Goal: Task Accomplishment & Management: Manage account settings

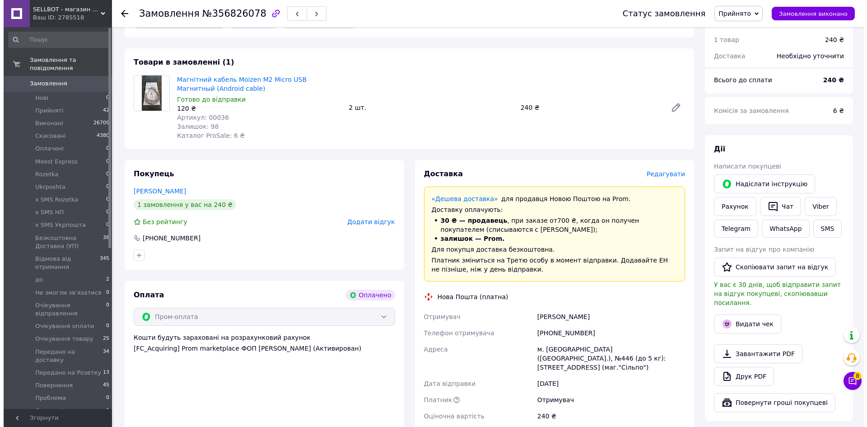
scroll to position [135, 0]
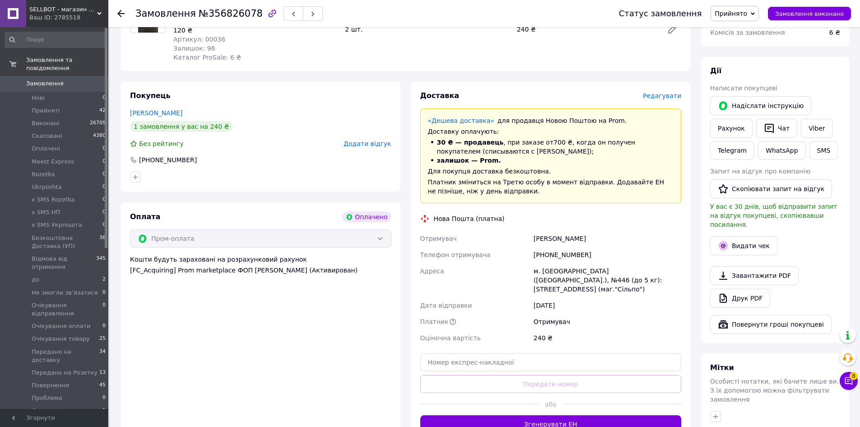
click at [672, 94] on span "Редагувати" at bounding box center [662, 95] width 38 height 7
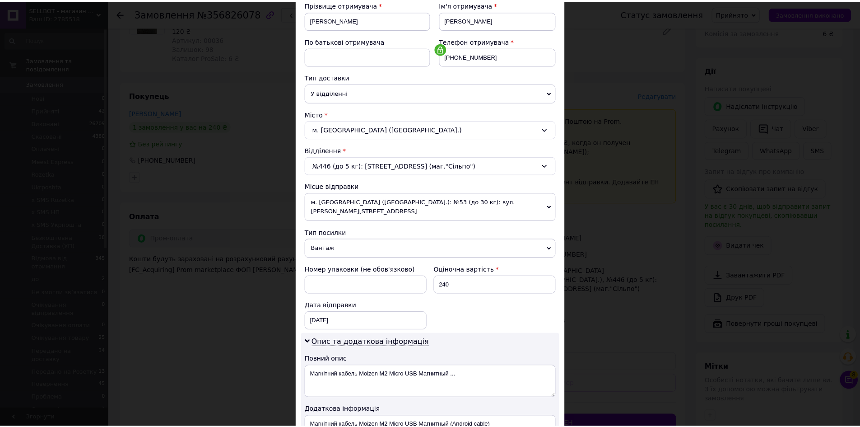
scroll to position [274, 0]
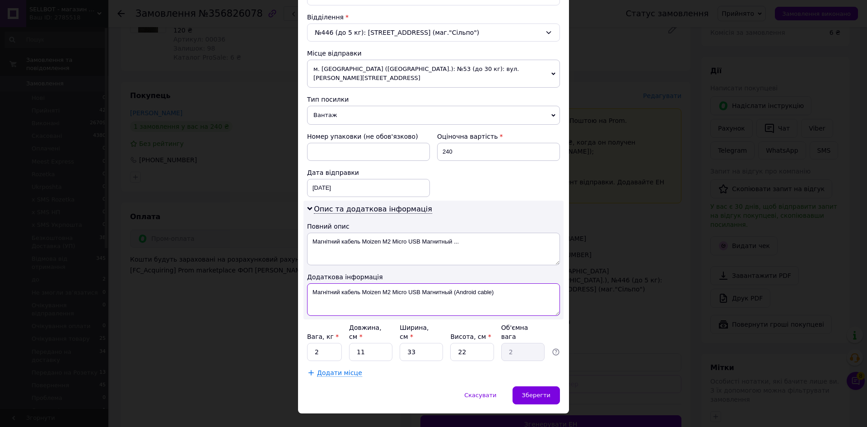
click at [404, 289] on textarea "Магнітний кабель Moizen M2 Micro USB Магнитный (Android сable)" at bounding box center [433, 299] width 253 height 33
click at [402, 247] on textarea "Магнітний кабель Moizen M2 Micro USB Магнитный ..." at bounding box center [433, 249] width 253 height 33
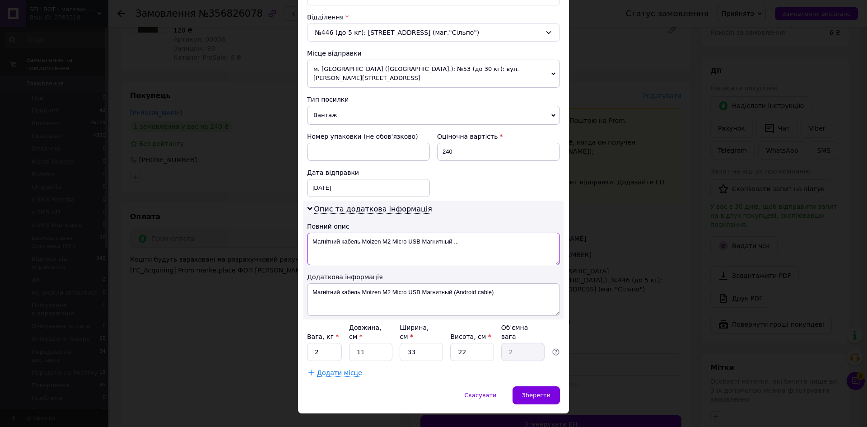
click at [402, 247] on textarea "Магнітний кабель Moizen M2 Micro USB Магнитный ..." at bounding box center [433, 249] width 253 height 33
paste textarea "(An"
drag, startPoint x: 451, startPoint y: 233, endPoint x: 484, endPoint y: 233, distance: 32.5
click at [484, 233] on textarea "Магнітний кабель Moizen M2 Micro USB Магнитный (An" at bounding box center [433, 249] width 253 height 33
drag, startPoint x: 432, startPoint y: 238, endPoint x: 437, endPoint y: 235, distance: 5.9
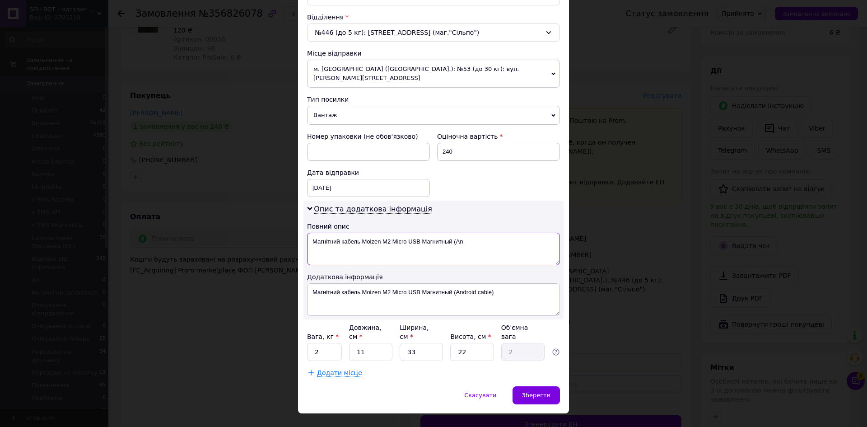
click at [434, 237] on textarea "Магнітний кабель Moizen M2 Micro USB Магнитный (An" at bounding box center [433, 249] width 253 height 33
click at [429, 233] on textarea "Магнітний кабель Moizen M2 Micro USB Магнитный (An" at bounding box center [433, 249] width 253 height 33
click at [414, 233] on textarea "Магнітний кабель Moizen M2 Micro USB (An" at bounding box center [433, 249] width 253 height 33
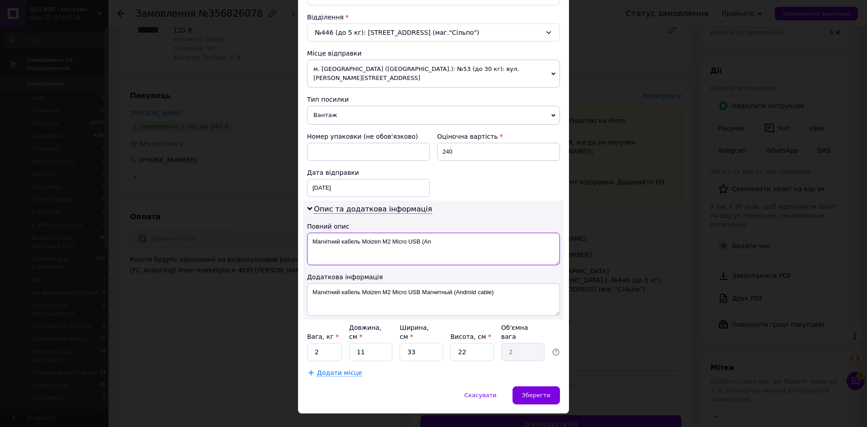
type textarea "Магнітний кабель Moizen M2 Micro USB (An"
click at [442, 283] on textarea "Магнітний кабель Moizen M2 Micro USB Магнитный (Android сable)" at bounding box center [433, 299] width 253 height 33
drag, startPoint x: 477, startPoint y: 285, endPoint x: 310, endPoint y: 279, distance: 166.7
click at [310, 283] on textarea "Магнітний кабель Moizen M2 Micro USB (Android сable)" at bounding box center [433, 299] width 253 height 33
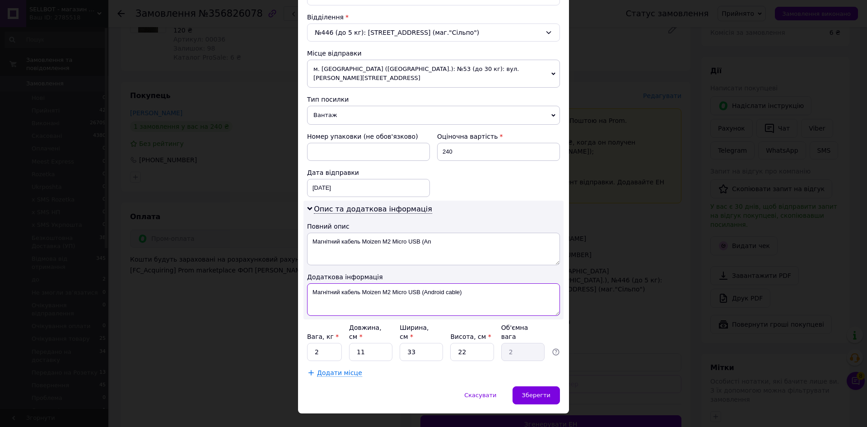
type textarea "Магнітний кабель Moizen M2 Micro USB (Android сable)"
click at [423, 238] on textarea "Магнітний кабель Moizen M2 Micro USB (An" at bounding box center [433, 249] width 253 height 33
paste textarea "droid сabl"
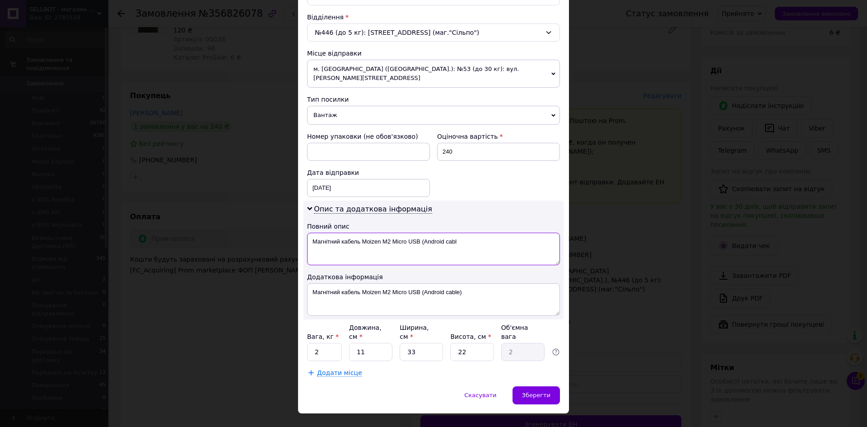
click at [422, 233] on textarea "Магнітний кабель Moizen M2 Micro USB (Android сabl" at bounding box center [433, 249] width 253 height 33
click at [461, 233] on textarea "Магнітний кабель Moizen M2 Micro USB Android сabl" at bounding box center [433, 249] width 253 height 33
drag, startPoint x: 463, startPoint y: 232, endPoint x: 308, endPoint y: 232, distance: 154.9
click at [308, 233] on textarea "Магнітний кабель Moizen M2 Micro USB Android сable" at bounding box center [433, 249] width 253 height 33
type textarea "Магнітний кабель Moizen M2 Micro USB Android сable"
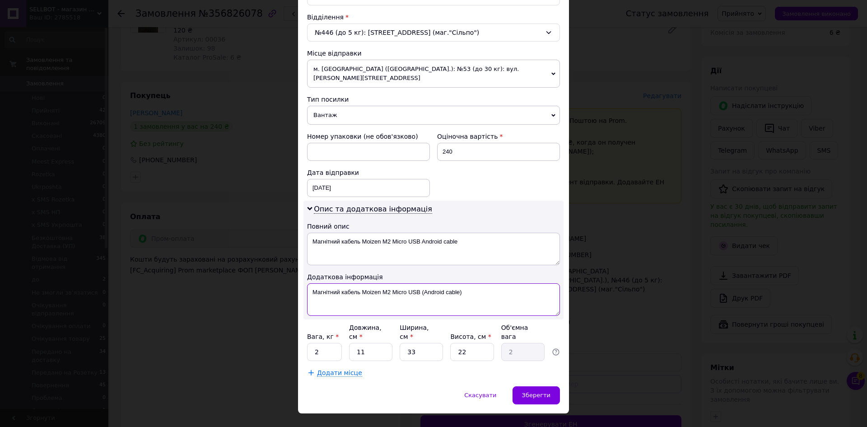
click at [398, 304] on textarea "Магнітний кабель Moizen M2 Micro USB (Android сable)" at bounding box center [433, 299] width 253 height 33
paste textarea "Android сable"
type textarea "Магнітний кабель Moizen M2 Micro USB Android сable"
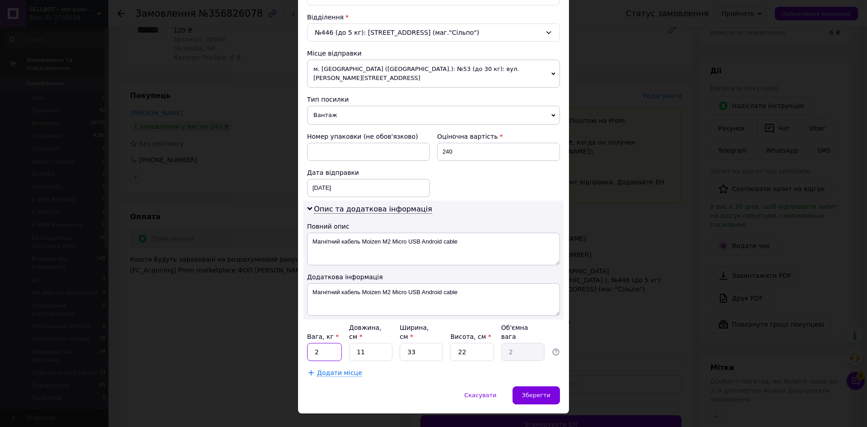
click at [334, 343] on input "2" at bounding box center [324, 352] width 35 height 18
type input "0.1"
click at [369, 343] on input "11" at bounding box center [370, 352] width 43 height 18
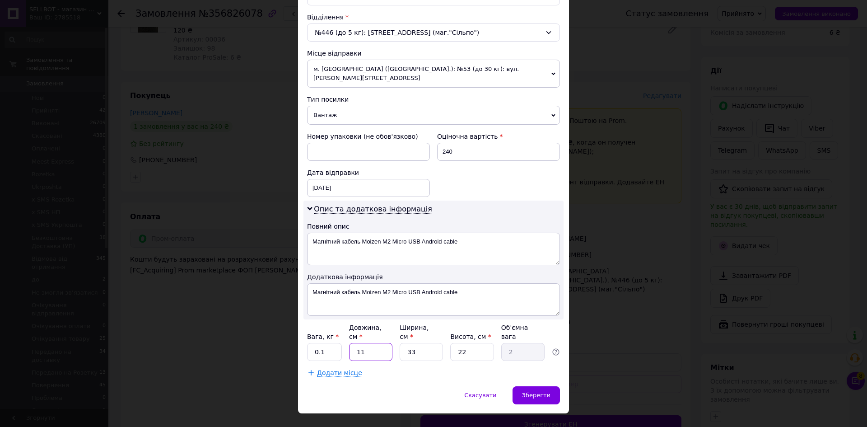
type input "5"
type input "0.91"
type input "5"
click at [424, 343] on input "33" at bounding box center [421, 352] width 43 height 18
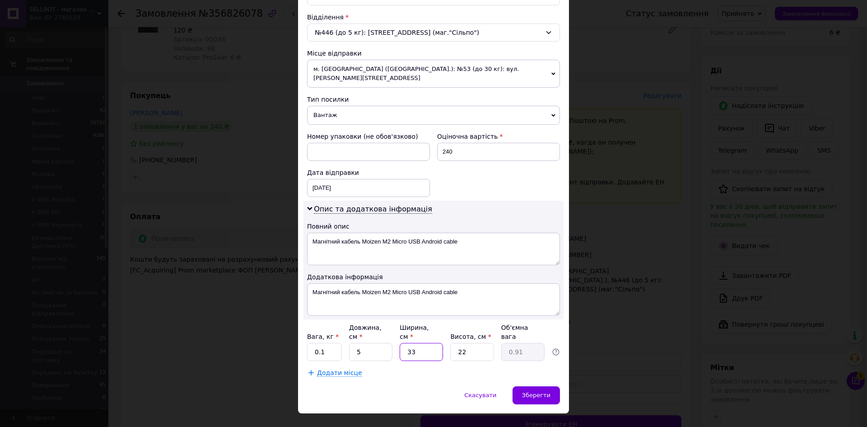
type input "5"
type input "0.14"
type input "5"
click at [472, 343] on input "22" at bounding box center [471, 352] width 43 height 18
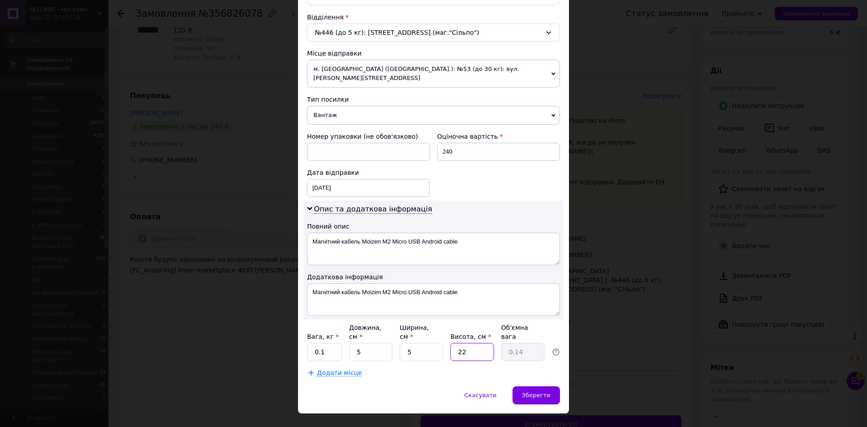
type input "5"
type input "0.1"
type input "5"
click at [533, 392] on span "Зберегти" at bounding box center [536, 395] width 28 height 7
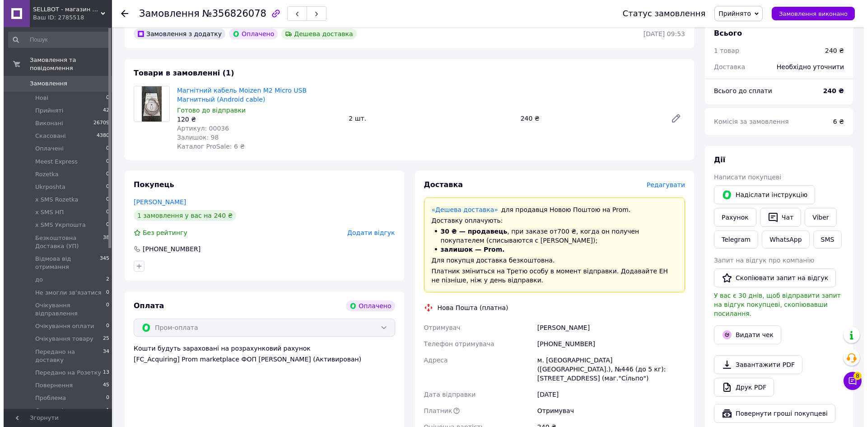
scroll to position [90, 0]
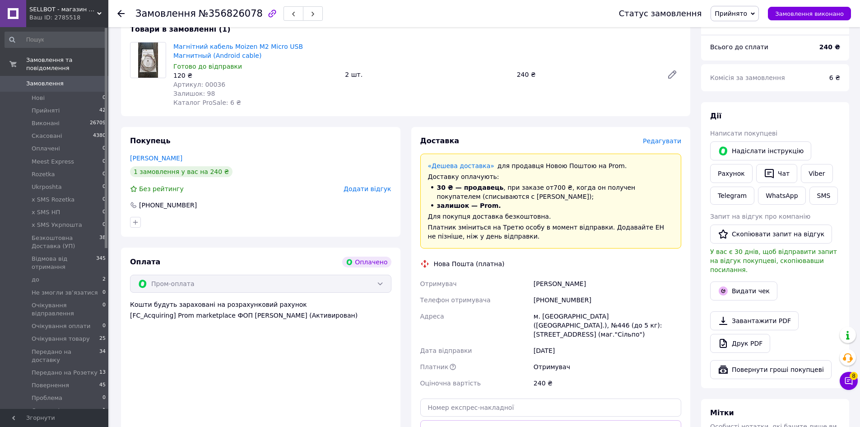
click at [669, 142] on span "Редагувати" at bounding box center [662, 140] width 38 height 7
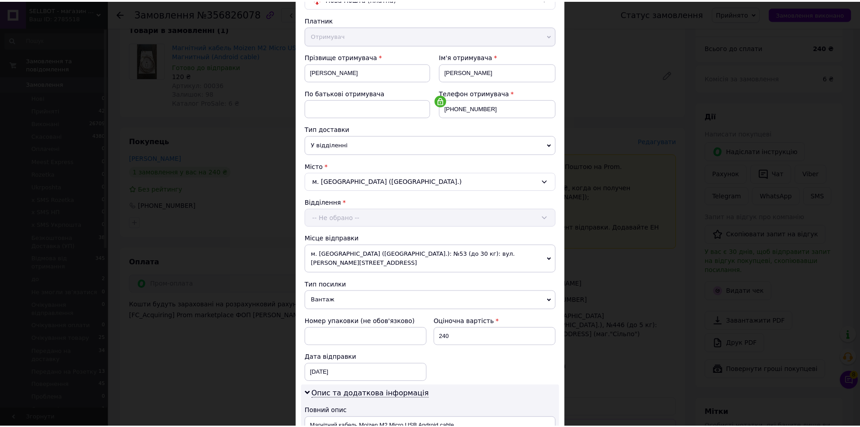
scroll to position [274, 0]
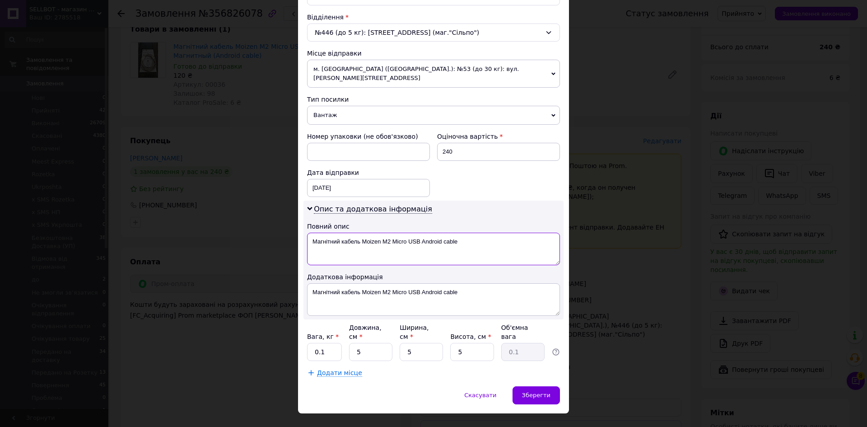
click at [428, 233] on textarea "Магнітний кабель Moizen M2 Micro USB Android сable" at bounding box center [433, 249] width 253 height 33
click at [460, 235] on textarea "Магнітний кабель Moizen M2 Micro USB сable" at bounding box center [433, 249] width 253 height 33
click at [460, 235] on textarea "Магнітний кабель Moizen M2 Micro USB сable 2шт" at bounding box center [433, 249] width 253 height 33
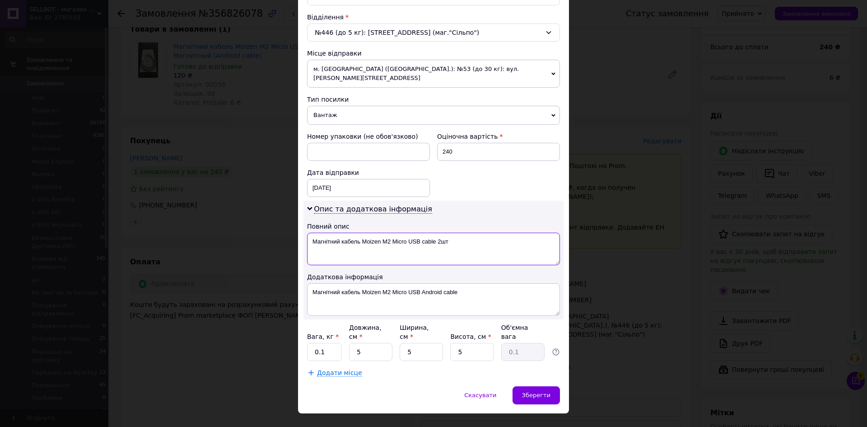
click at [460, 235] on textarea "Магнітний кабель Moizen M2 Micro USB сable 2шт" at bounding box center [433, 249] width 253 height 33
type textarea "Магнітний кабель Moizen M2 Micro USB сable 2шт"
click at [420, 308] on div "Опис та додаткова інформація Повний опис Магнітний кабель Moizen M2 Micro USB с…" at bounding box center [433, 260] width 260 height 119
click at [422, 291] on textarea "Магнітний кабель Moizen M2 Micro USB Android сable" at bounding box center [433, 299] width 253 height 33
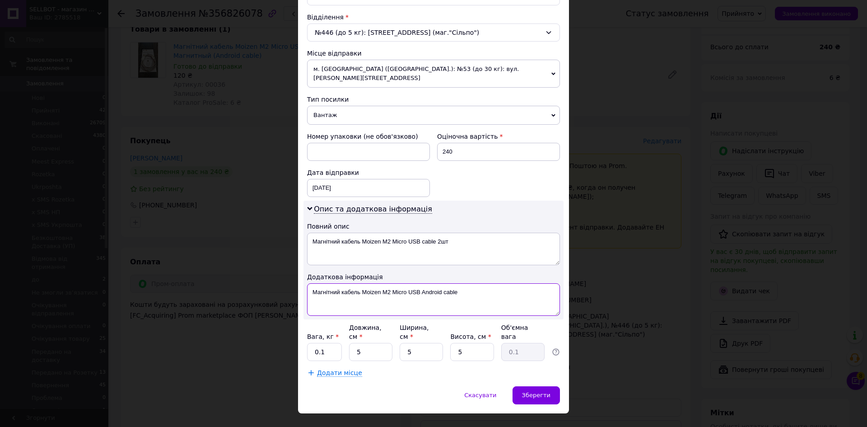
click at [422, 291] on textarea "Магнітний кабель Moizen M2 Micro USB Android сable" at bounding box center [433, 299] width 253 height 33
paste textarea "сable 2шт"
type textarea "Магнітний кабель Moizen M2 Micro USB сable 2шт"
click at [539, 392] on span "Зберегти" at bounding box center [536, 395] width 28 height 7
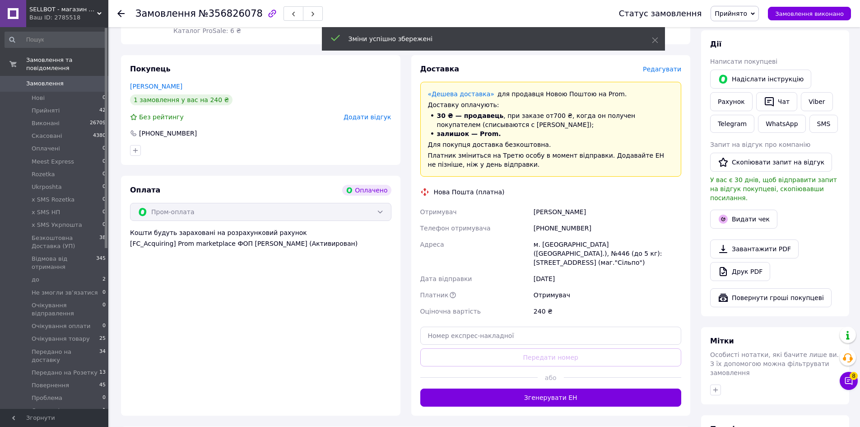
scroll to position [181, 0]
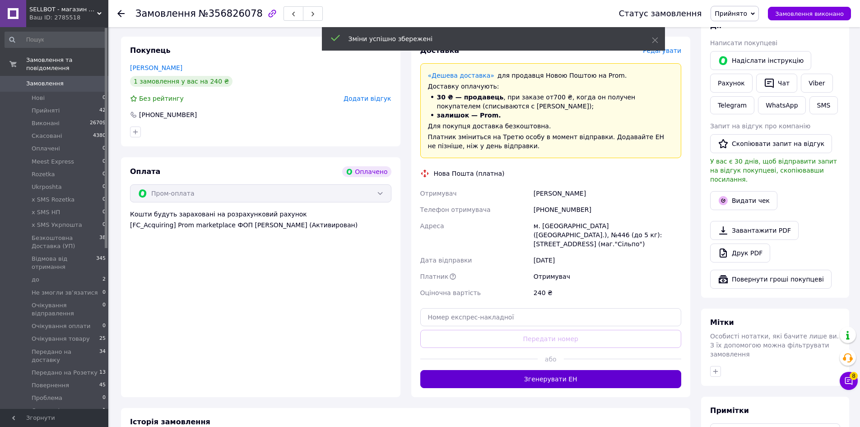
click at [529, 371] on button "Згенерувати ЕН" at bounding box center [550, 379] width 261 height 18
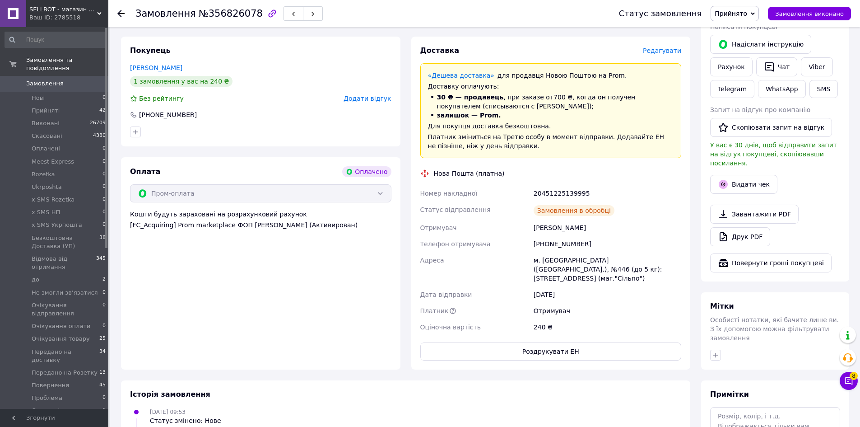
click at [557, 193] on div "20451225139995" at bounding box center [607, 193] width 151 height 16
copy div "20451225139995"
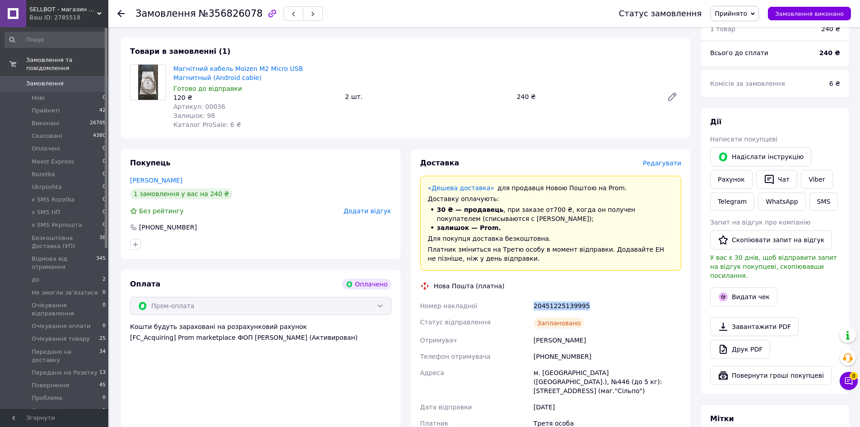
scroll to position [0, 0]
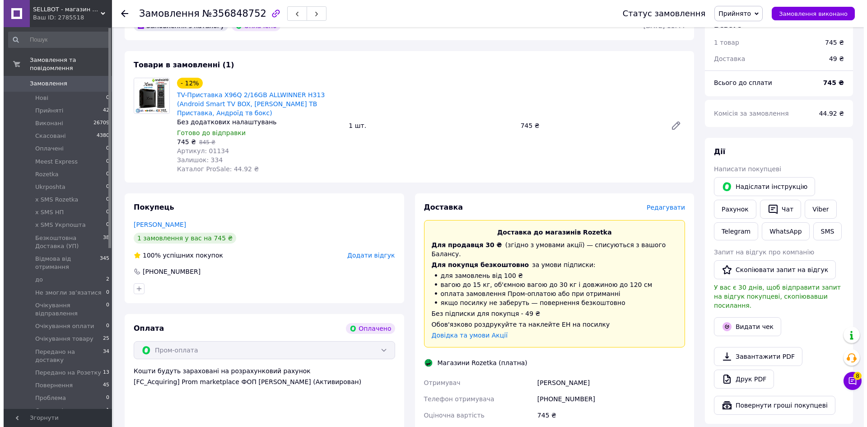
scroll to position [135, 0]
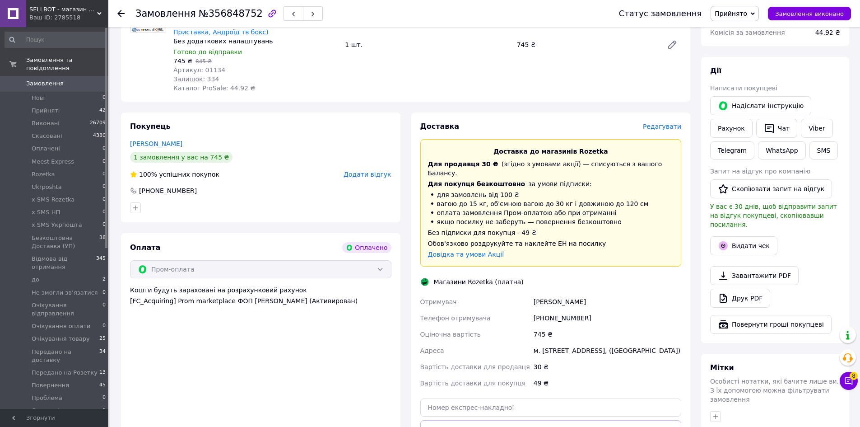
click at [661, 129] on span "Редагувати" at bounding box center [662, 126] width 38 height 7
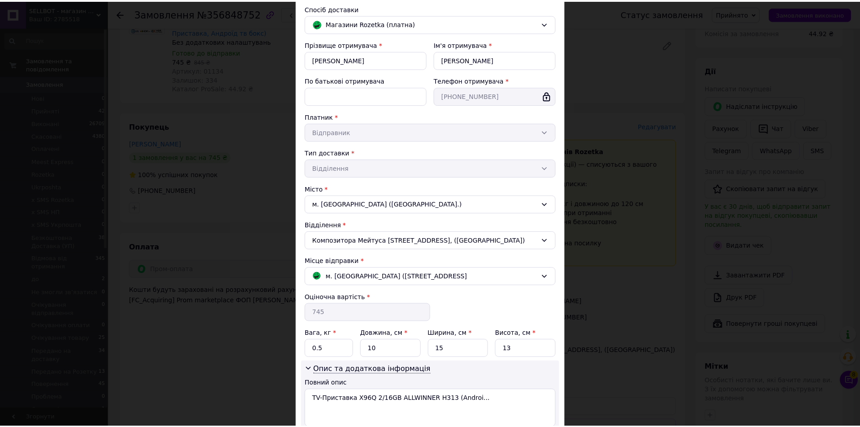
scroll to position [133, 0]
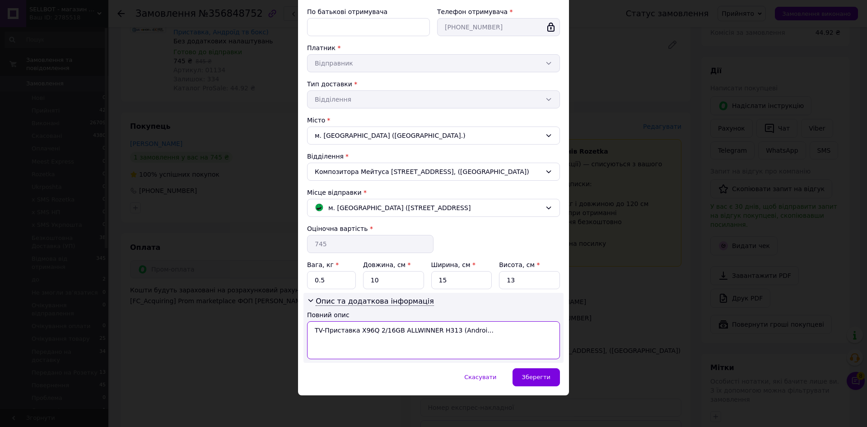
click at [380, 325] on textarea "TV-Приставка X96Q 2/16GB ALLWINNER H313 (Androi..." at bounding box center [433, 340] width 253 height 38
paste textarea "X96Q 2/16GB"
paste textarea "13558"
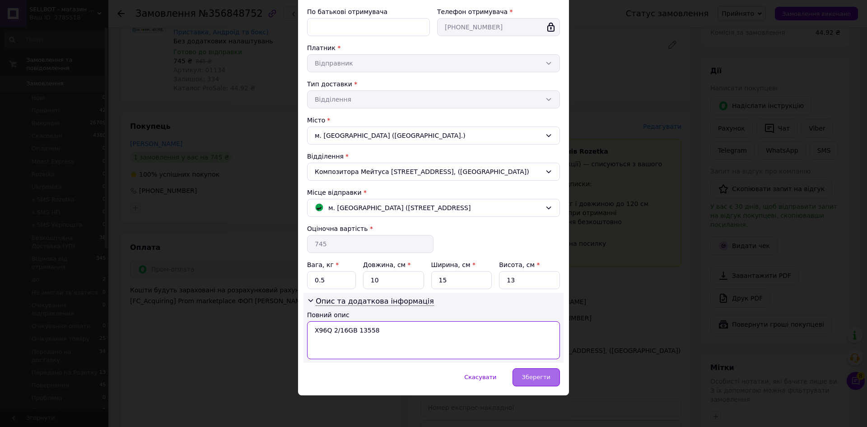
type textarea "X96Q 2/16GB 13558"
click at [546, 374] on span "Зберегти" at bounding box center [536, 376] width 28 height 7
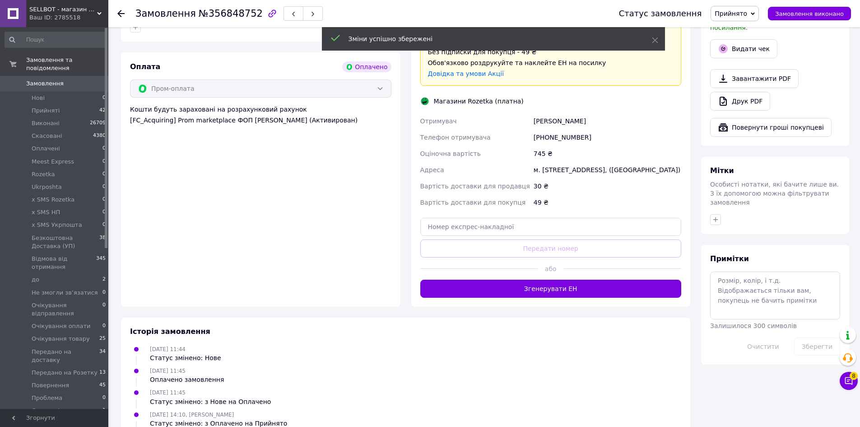
drag, startPoint x: 565, startPoint y: 290, endPoint x: 582, endPoint y: 268, distance: 27.8
click at [565, 290] on button "Згенерувати ЕН" at bounding box center [550, 289] width 261 height 18
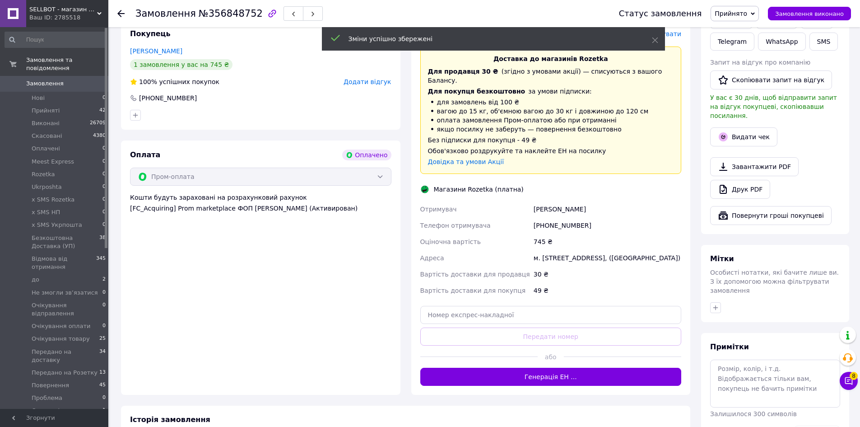
scroll to position [226, 0]
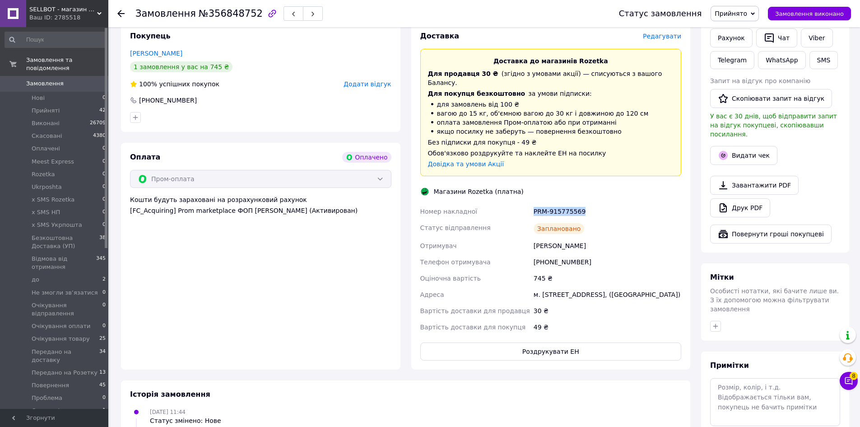
drag, startPoint x: 531, startPoint y: 201, endPoint x: 584, endPoint y: 207, distance: 53.3
click at [584, 206] on div "Номер накладної PRM-915775569 Статус відправлення Заплановано Отримувач Петренк…" at bounding box center [551, 269] width 265 height 132
copy div "Номер накладної PRM-915775569"
click at [545, 349] on button "Роздрукувати ЕН" at bounding box center [550, 351] width 261 height 18
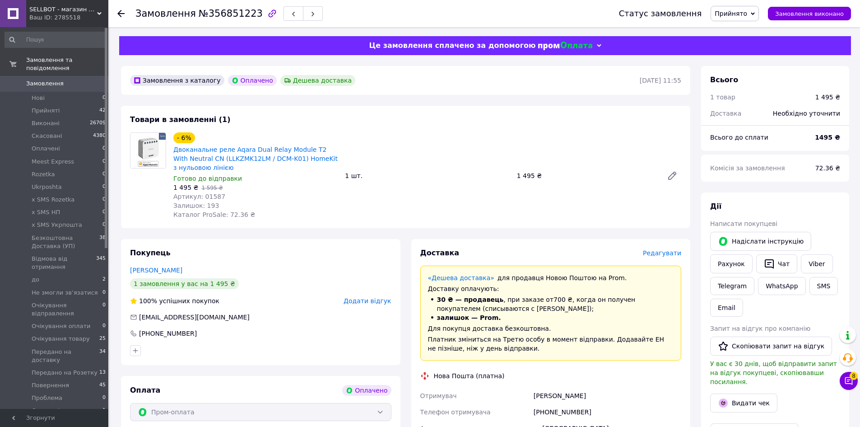
click at [658, 253] on span "Редагувати" at bounding box center [662, 252] width 38 height 7
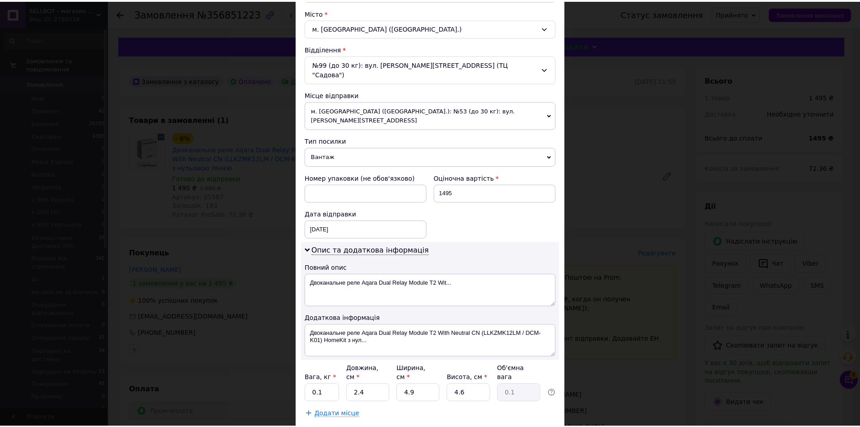
scroll to position [271, 0]
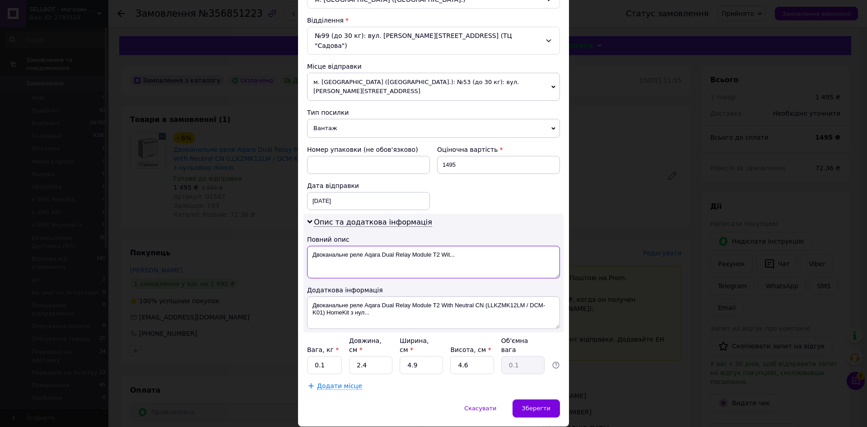
click at [370, 249] on textarea "Двоканальне реле Aqara Dual Relay Module T2 Wit..." at bounding box center [433, 262] width 253 height 33
paste textarea "Aqara Dual Relay Module T2 With Neutral CN (LLKZMK"
click at [428, 246] on textarea "Aqara Dual Relay Module T2 With Neutral CN (LLKZMK" at bounding box center [433, 262] width 253 height 33
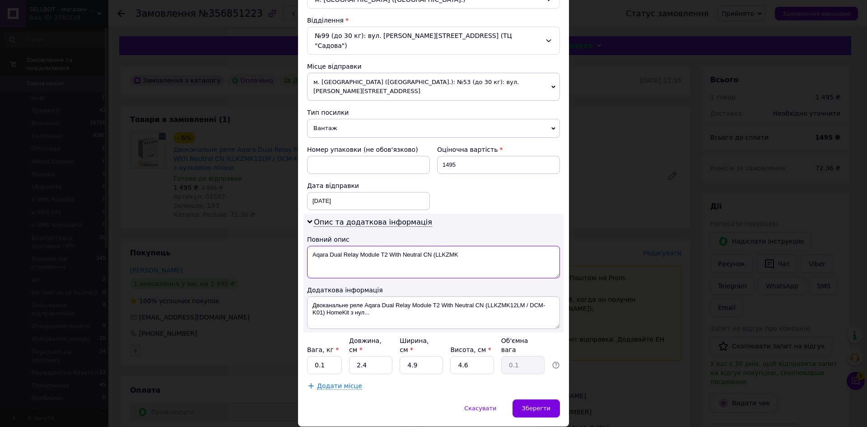
click at [423, 246] on textarea "Aqara Dual Relay Module T2 With Neutral CN (LLKZMK" at bounding box center [433, 262] width 253 height 33
drag, startPoint x: 385, startPoint y: 233, endPoint x: 422, endPoint y: 237, distance: 37.6
click at [422, 246] on textarea "Aqara Dual Relay Module T2 With Neutral (LLKZMK" at bounding box center [433, 262] width 253 height 33
click at [417, 246] on textarea "Aqara Dual Relay Module T2 (LLKZMK" at bounding box center [433, 262] width 253 height 33
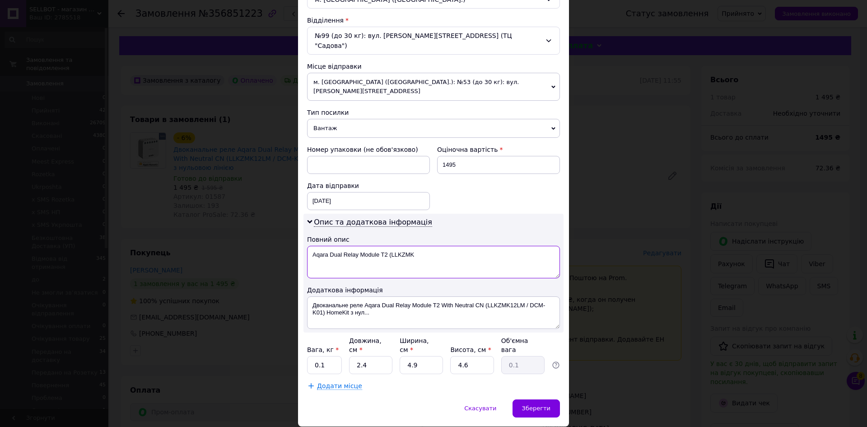
drag, startPoint x: 383, startPoint y: 233, endPoint x: 430, endPoint y: 239, distance: 47.5
click at [430, 246] on textarea "Aqara Dual Relay Module T2 (LLKZMK" at bounding box center [433, 262] width 253 height 33
click at [403, 246] on textarea "Aqara Dual Relay Module T2" at bounding box center [433, 262] width 253 height 33
paste textarea "13559"
click at [387, 246] on textarea "Aqara Dual Relay Module T2 13559" at bounding box center [433, 262] width 253 height 33
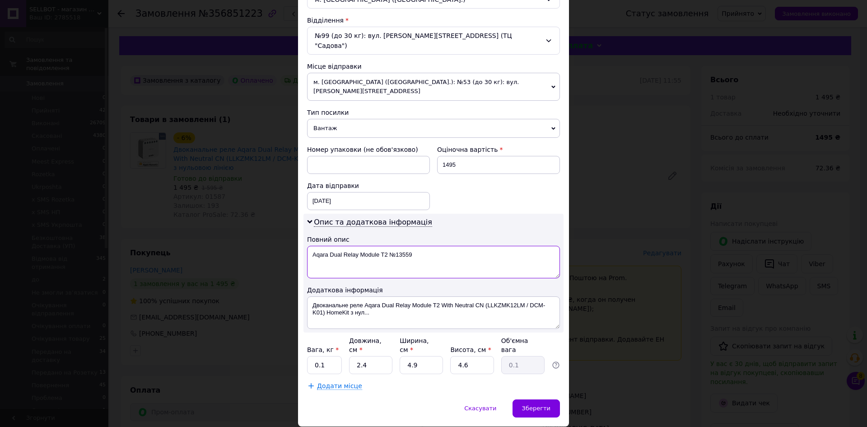
type textarea "Aqara Dual Relay Module T2 №13559"
click at [382, 296] on textarea "Двоканальне реле Aqara Dual Relay Module T2 With Neutral CN (LLKZMK12LM / DCM-K…" at bounding box center [433, 312] width 253 height 33
paste textarea "Aqara Dual Relay Module T2 №13559"
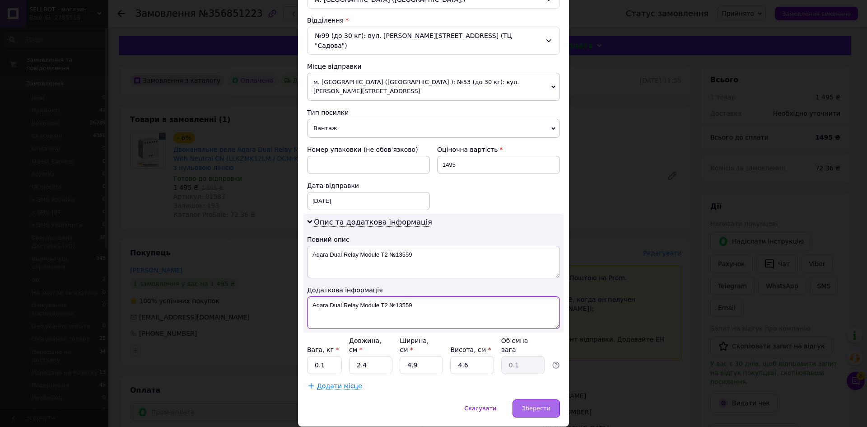
type textarea "Aqara Dual Relay Module T2 №13559"
click at [531, 405] on span "Зберегти" at bounding box center [536, 408] width 28 height 7
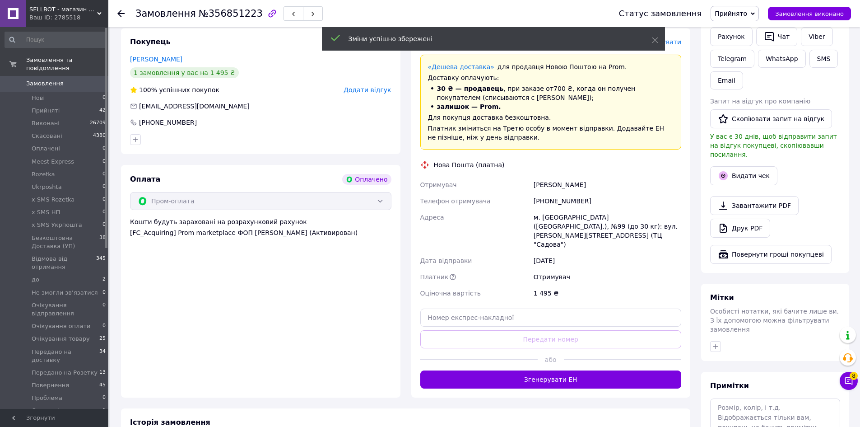
scroll to position [226, 0]
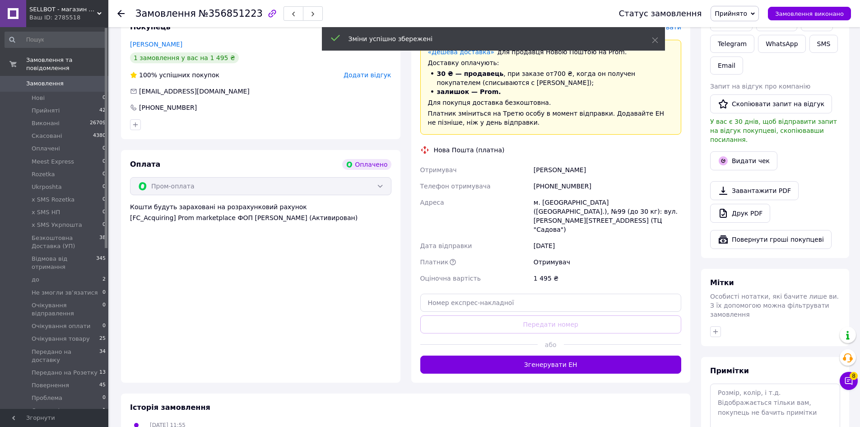
click at [556, 336] on div "або" at bounding box center [550, 344] width 261 height 22
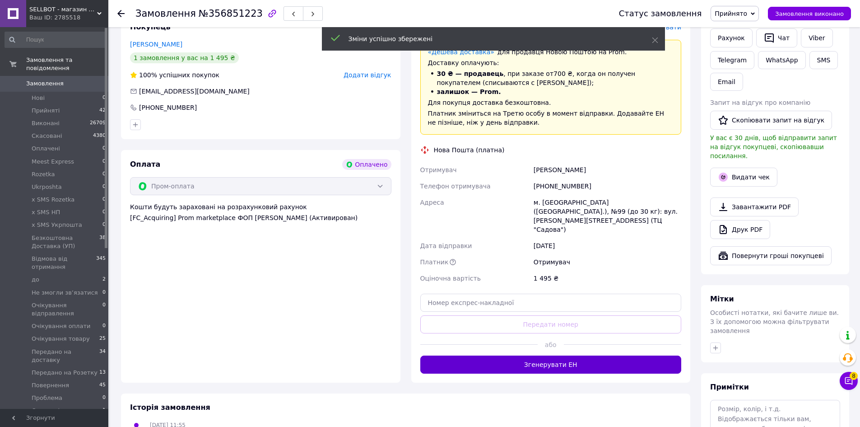
click at [555, 355] on button "Згенерувати ЕН" at bounding box center [550, 364] width 261 height 18
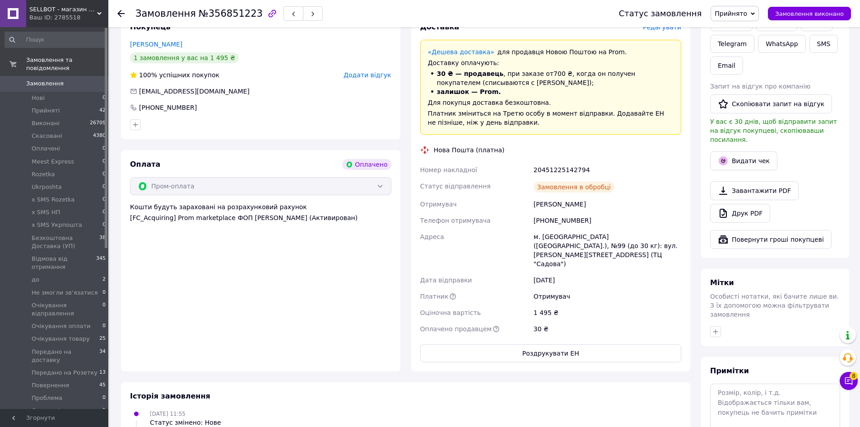
click at [554, 171] on div "20451225142794" at bounding box center [607, 170] width 151 height 16
copy div "20451225142794"
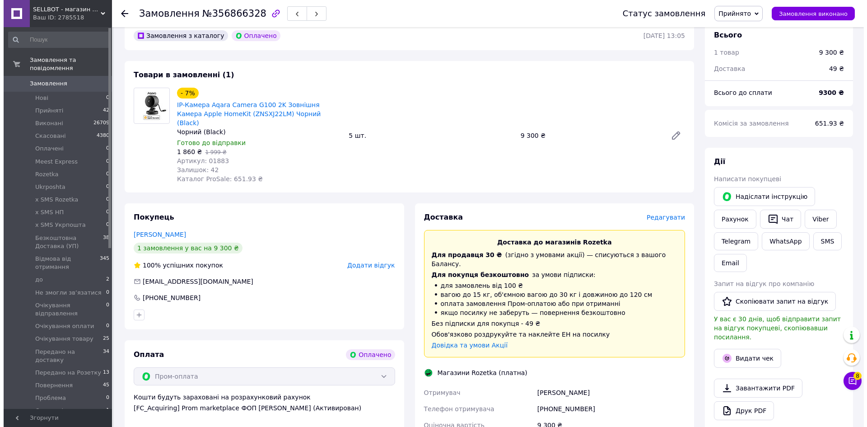
scroll to position [45, 0]
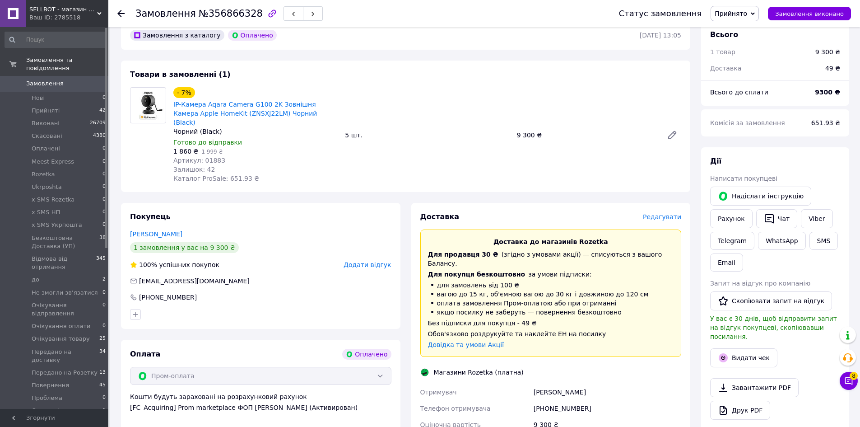
click at [661, 213] on span "Редагувати" at bounding box center [662, 216] width 38 height 7
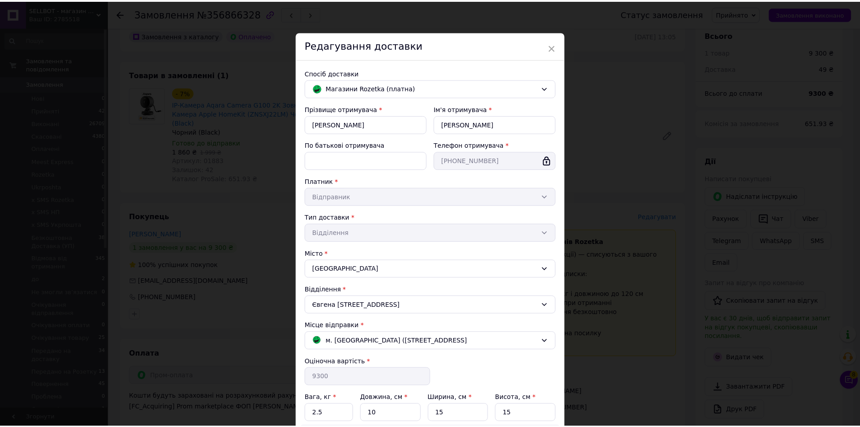
scroll to position [133, 0]
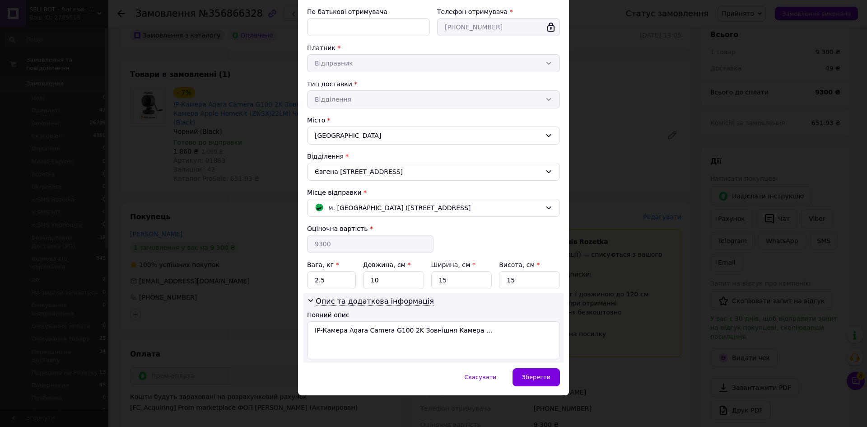
click at [394, 317] on div "Повний опис" at bounding box center [433, 314] width 253 height 9
drag, startPoint x: 394, startPoint y: 317, endPoint x: 390, endPoint y: 333, distance: 16.2
click at [394, 318] on div "Повний опис" at bounding box center [433, 314] width 253 height 9
click at [390, 333] on textarea "IP-Камера Aqara Camera G100 2K Зовнішня Камера ..." at bounding box center [433, 340] width 253 height 38
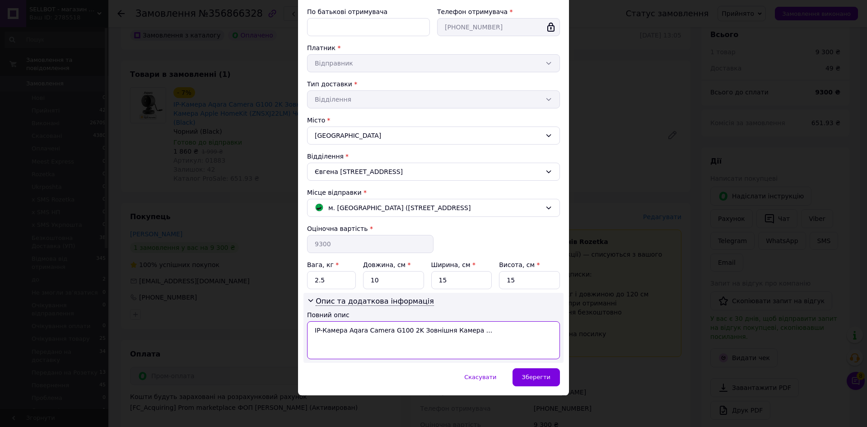
click at [390, 333] on textarea "IP-Камера Aqara Camera G100 2K Зовнішня Камера ..." at bounding box center [433, 340] width 253 height 38
paste textarea "Aqara Camera G100 2K Зовнішня Камера Apple HomeKit"
click at [441, 335] on textarea "Aqara Camera G100 2K Зовнішня Камера Apple HomeKit" at bounding box center [433, 340] width 253 height 38
click at [467, 339] on textarea "Aqara Camera G100 2K Зовнішня Камера HomeKit" at bounding box center [433, 340] width 253 height 38
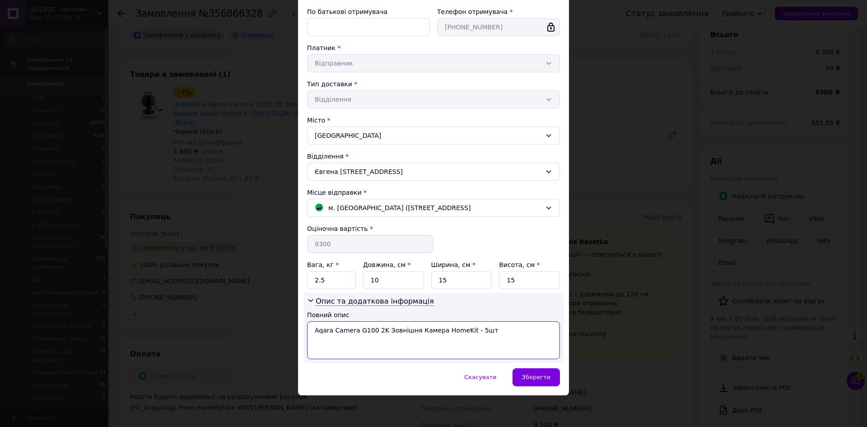
click at [375, 331] on textarea "Aqara Camera G100 2K Зовнішня Камера HomeKit - 5шт" at bounding box center [433, 340] width 253 height 38
click at [470, 331] on textarea "Aqara Camera G100 Зовнішня Камера HomeKit - 5шт" at bounding box center [433, 340] width 253 height 38
paste textarea "135"
drag, startPoint x: 465, startPoint y: 327, endPoint x: 525, endPoint y: 336, distance: 61.1
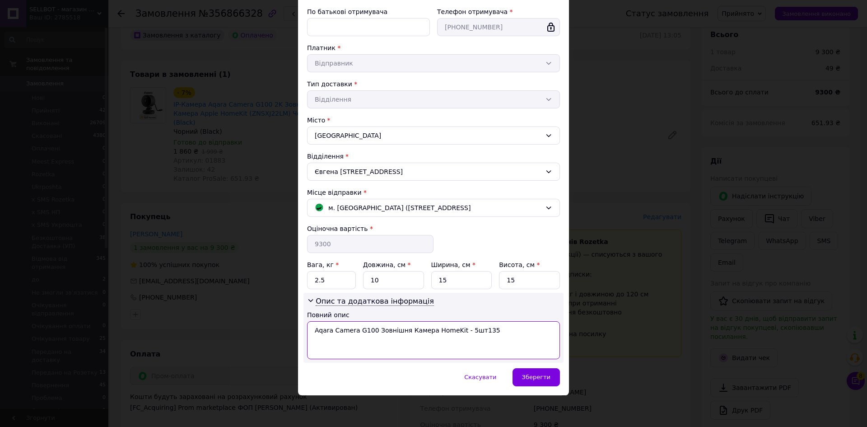
click at [525, 336] on textarea "Aqara Camera G100 Зовнішня Камера HomeKit - 5шт135" at bounding box center [433, 340] width 253 height 38
click at [525, 335] on textarea "Aqara Camera G100 Зовнішня Камера HomeKit - 5шт" at bounding box center [433, 340] width 253 height 38
type textarea "Aqara Camera G100 Зовнішня Камера HomeKit - 5шт"
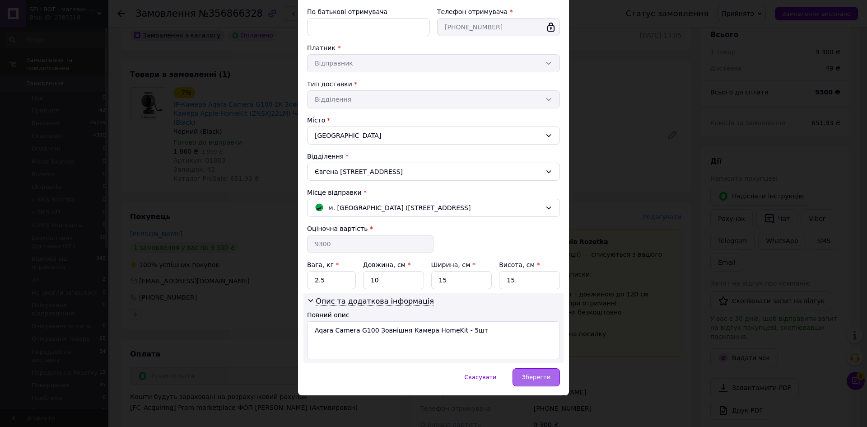
click at [549, 378] on span "Зберегти" at bounding box center [536, 376] width 28 height 7
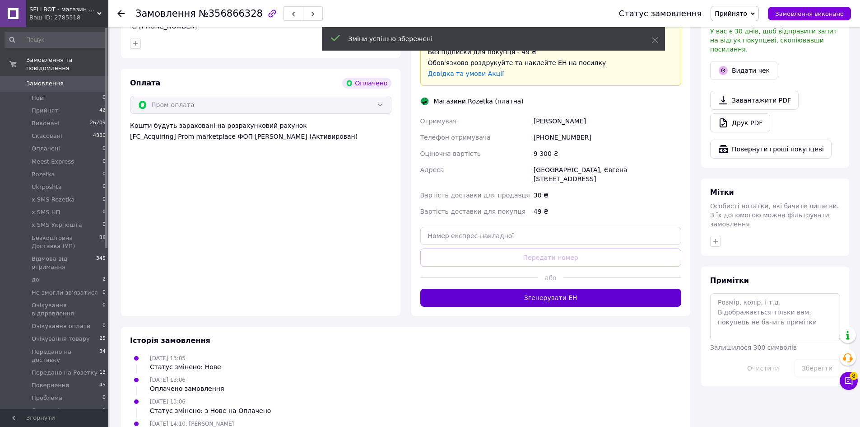
click at [543, 289] on button "Згенерувати ЕН" at bounding box center [550, 298] width 261 height 18
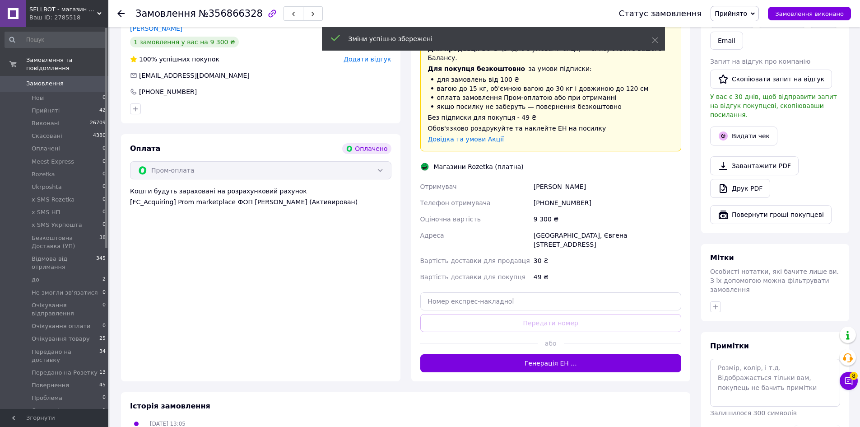
scroll to position [181, 0]
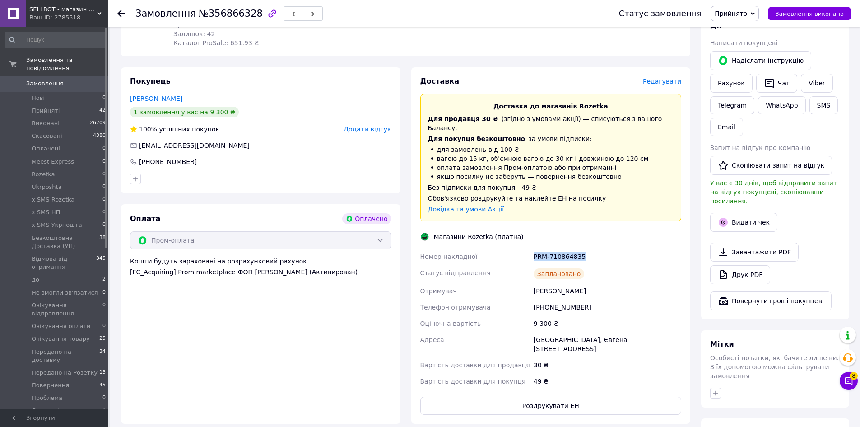
drag, startPoint x: 532, startPoint y: 238, endPoint x: 600, endPoint y: 242, distance: 67.8
click at [600, 248] on div "PRM-710864835" at bounding box center [607, 256] width 151 height 16
copy div "PRM-710864835"
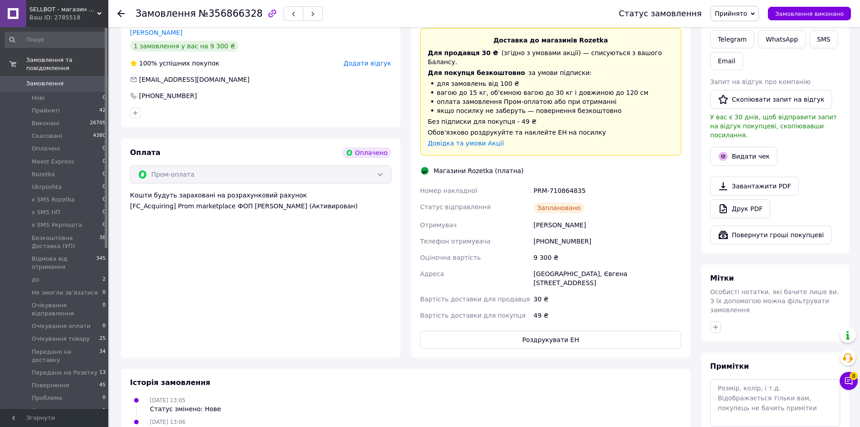
scroll to position [316, 0]
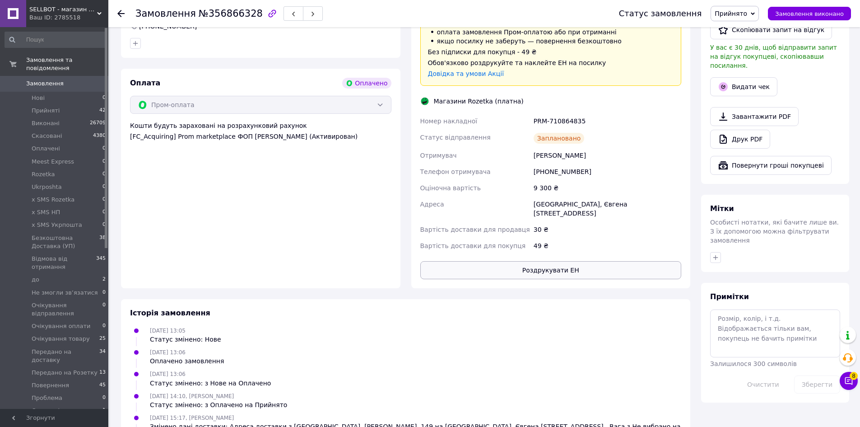
click at [544, 261] on button "Роздрукувати ЕН" at bounding box center [550, 270] width 261 height 18
drag, startPoint x: 533, startPoint y: 104, endPoint x: 609, endPoint y: 106, distance: 75.4
click at [609, 113] on div "PRM-710864835" at bounding box center [607, 121] width 151 height 16
copy div "PRM-710864835"
